Goal: Information Seeking & Learning: Learn about a topic

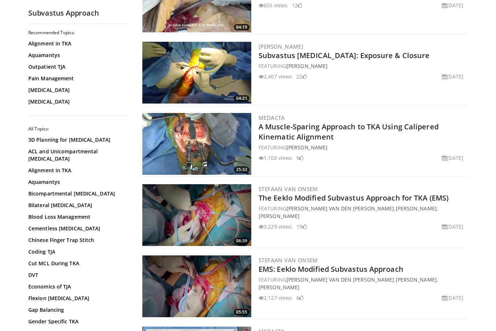
scroll to position [114, 0]
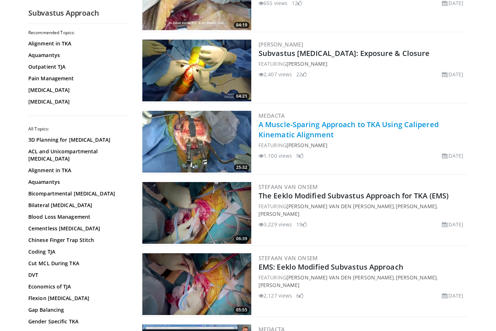
click at [373, 129] on link "A Muscle-Sparing Approach to TKA Using Calipered Kinematic Alignment" at bounding box center [349, 130] width 180 height 20
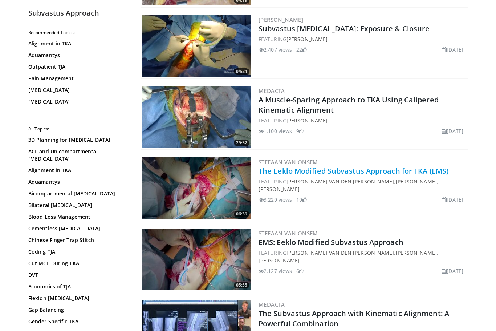
click at [374, 169] on link "The Eeklo Modified Subvastus Approach for TKA (EMS)" at bounding box center [354, 171] width 190 height 10
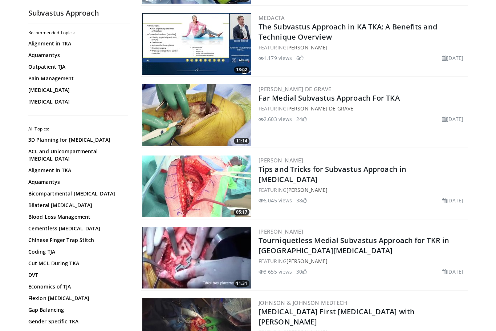
scroll to position [569, 0]
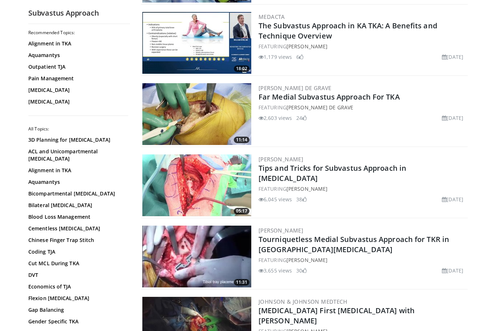
click at [198, 189] on img at bounding box center [196, 185] width 109 height 62
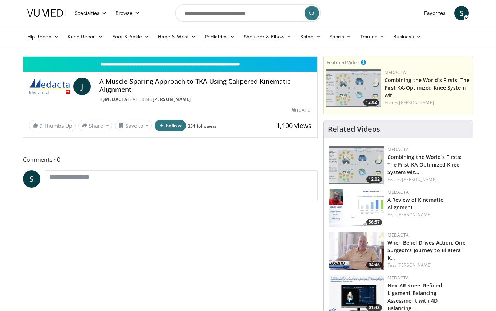
scroll to position [9, 0]
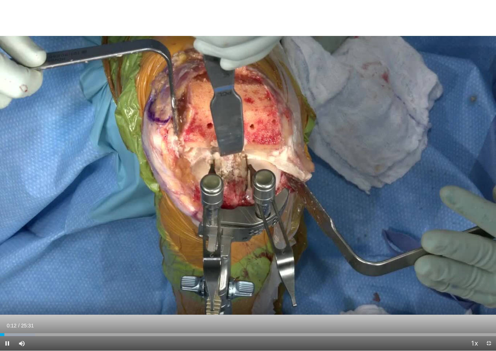
click at [448, 260] on div "10 seconds Tap to unmute" at bounding box center [248, 175] width 496 height 351
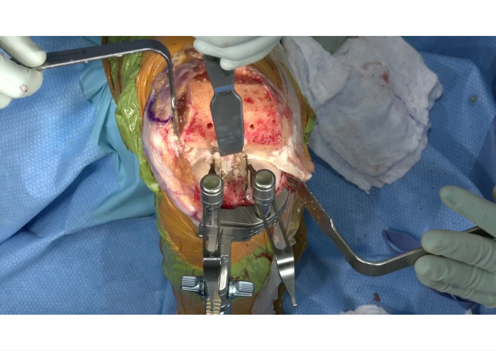
click at [315, 225] on div "10 seconds Tap to unmute" at bounding box center [248, 175] width 496 height 351
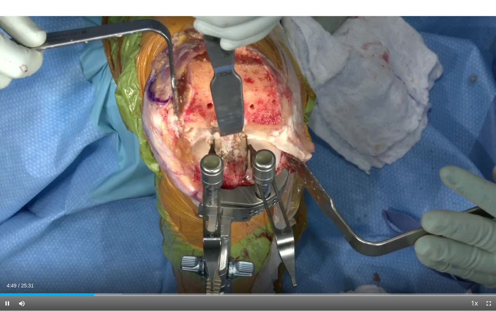
scroll to position [0, 0]
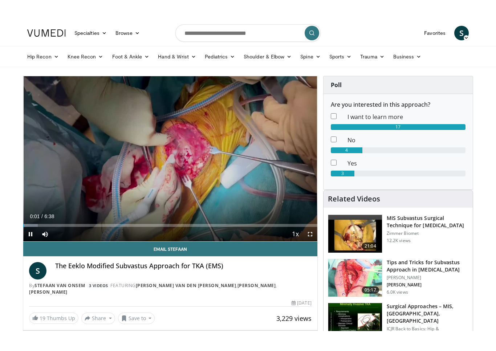
scroll to position [9, 0]
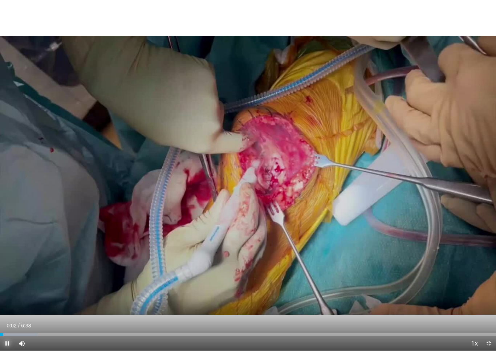
click at [7, 311] on button "Pause" at bounding box center [7, 343] width 15 height 15
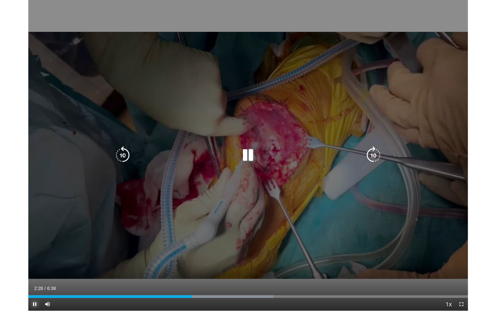
scroll to position [0, 0]
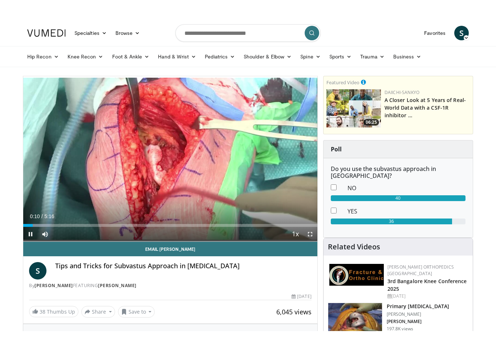
scroll to position [9, 0]
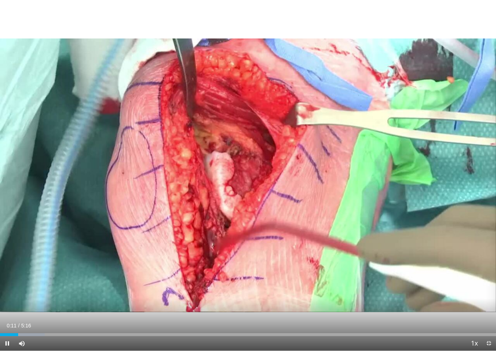
click at [279, 203] on div "10 seconds Tap to unmute" at bounding box center [248, 175] width 496 height 351
